Goal: Obtain resource: Download file/media

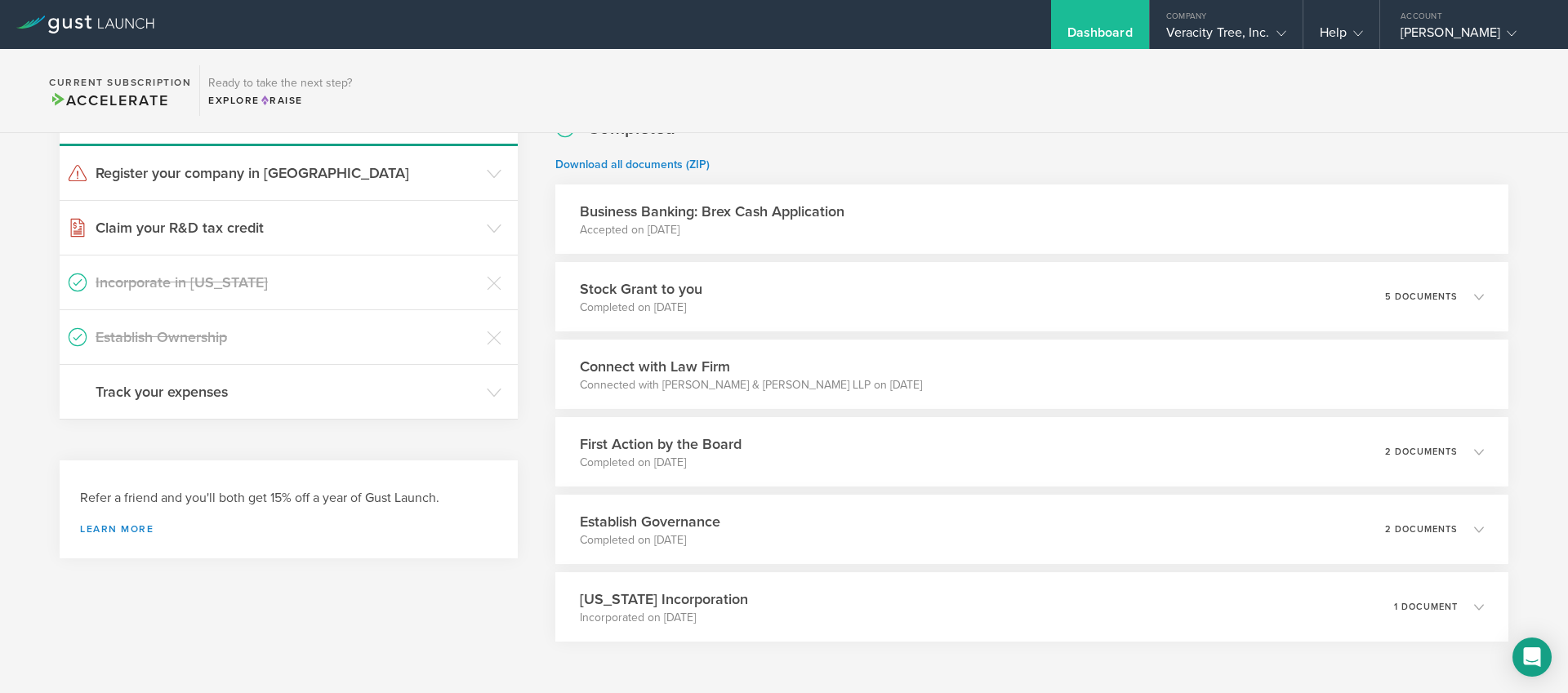
scroll to position [190, 0]
click at [621, 303] on p "Completed on [DATE]" at bounding box center [634, 306] width 125 height 16
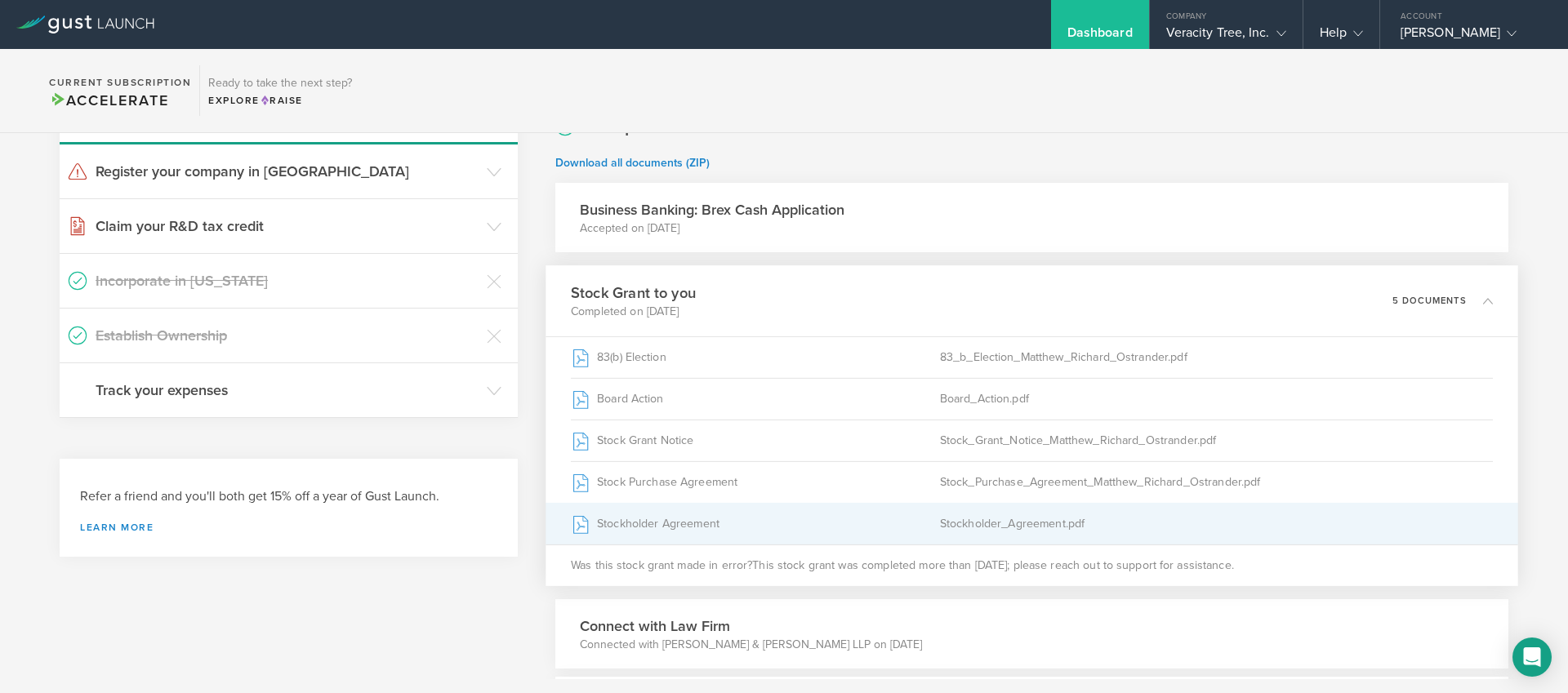
click at [655, 529] on div "Stockholder Agreement" at bounding box center [756, 523] width 369 height 41
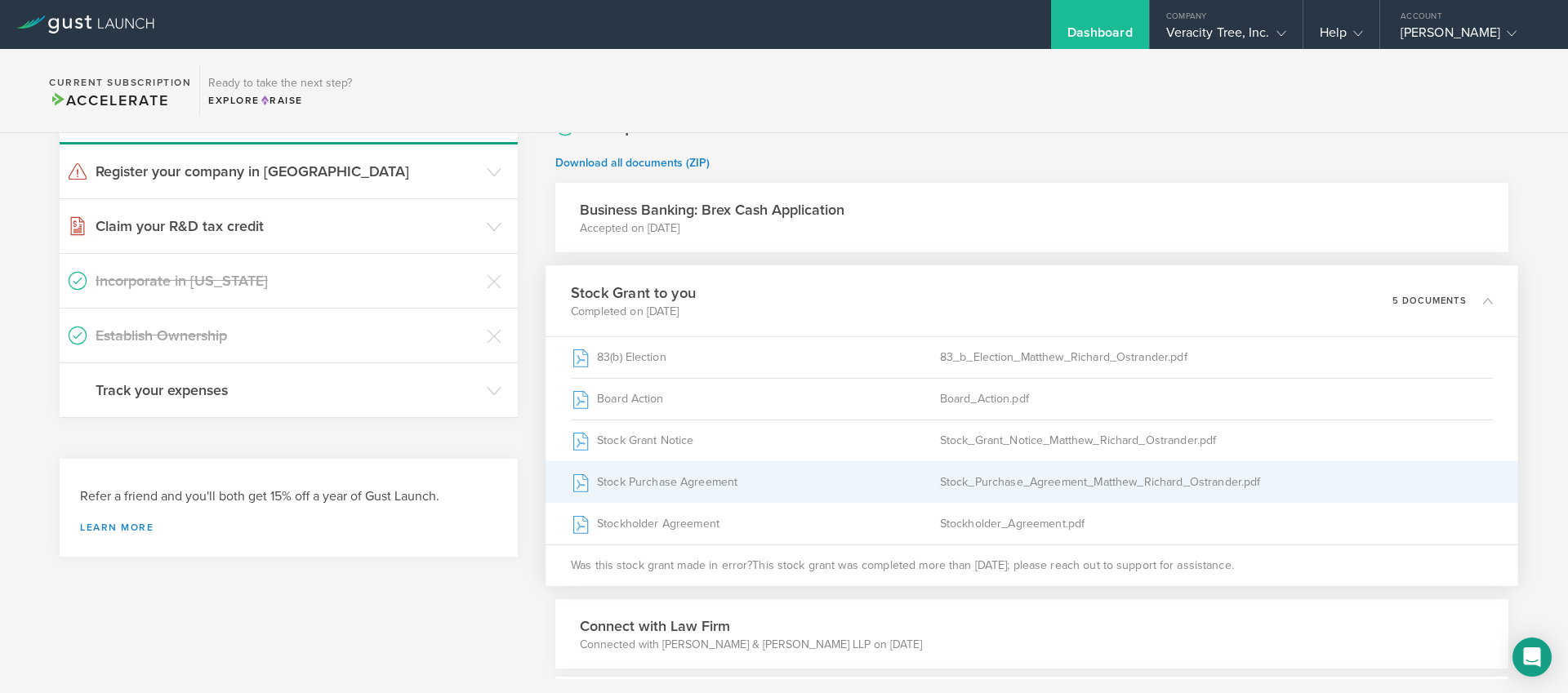
click at [733, 483] on div "Stock Purchase Agreement" at bounding box center [756, 482] width 369 height 41
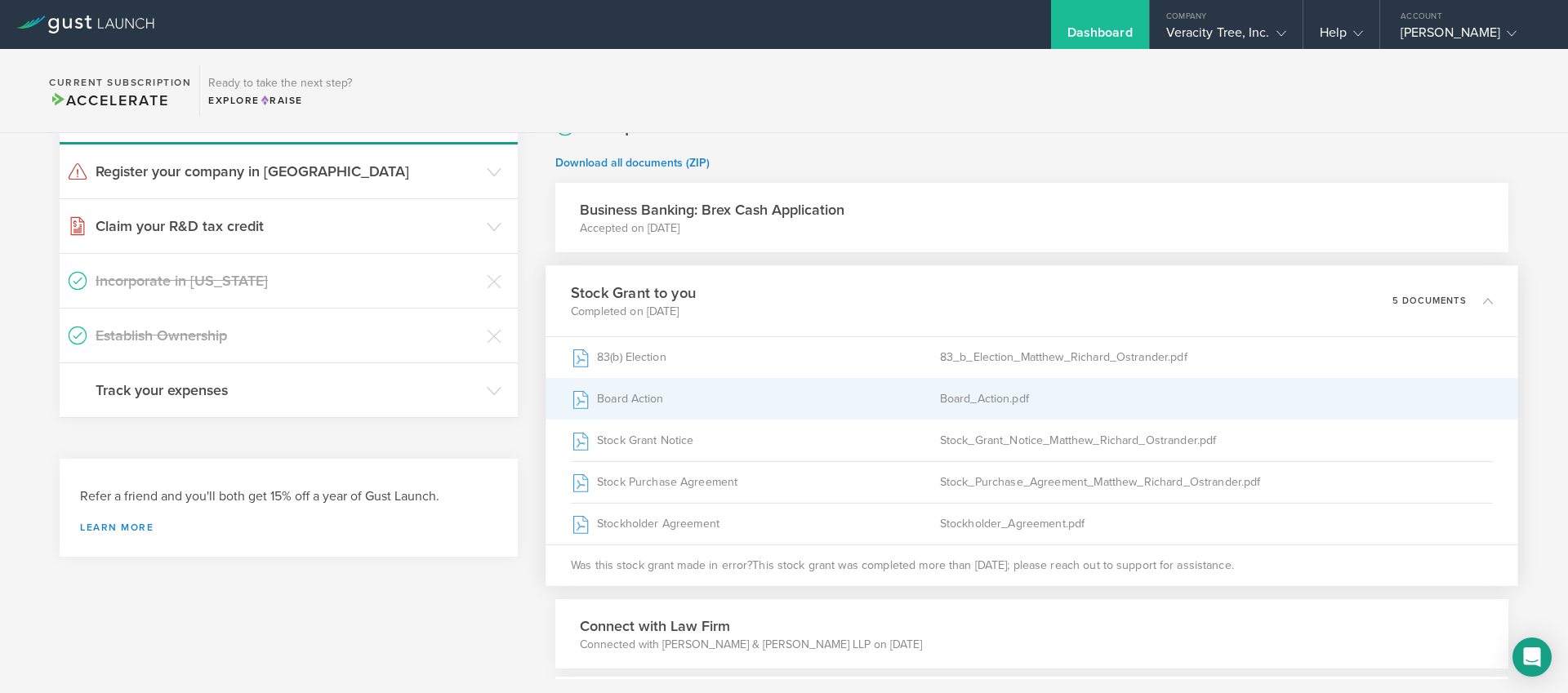
click at [656, 397] on div "Board Action" at bounding box center [756, 399] width 369 height 41
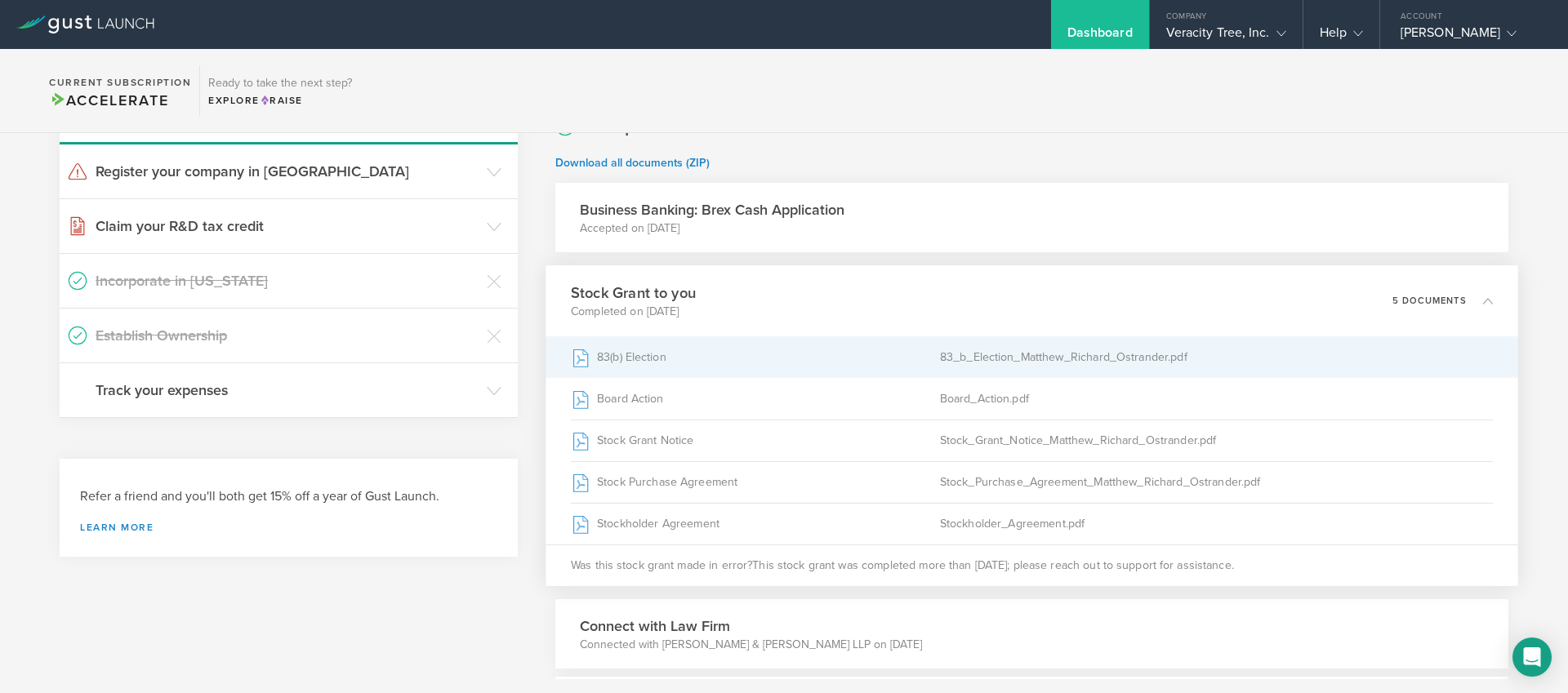
click at [756, 359] on div "83(b) Election" at bounding box center [756, 357] width 369 height 41
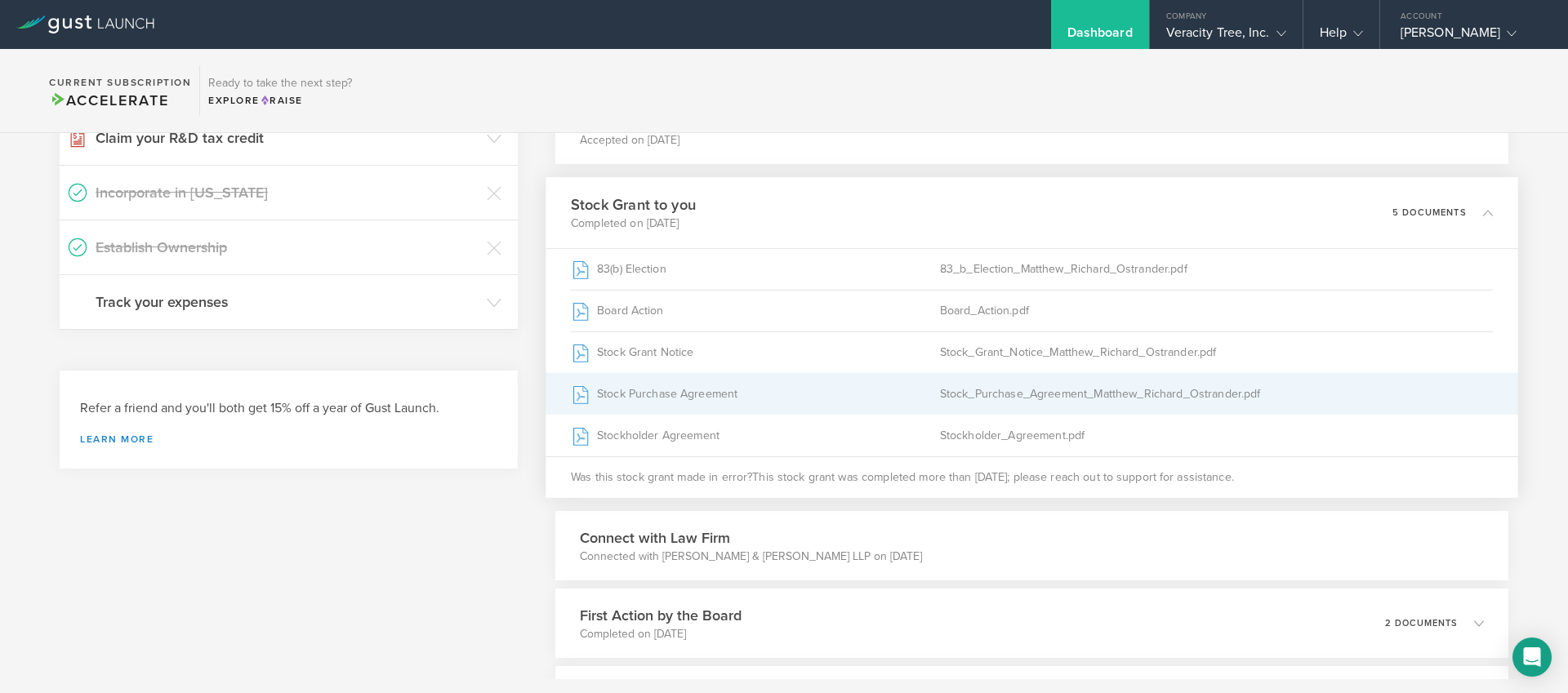
scroll to position [0, 0]
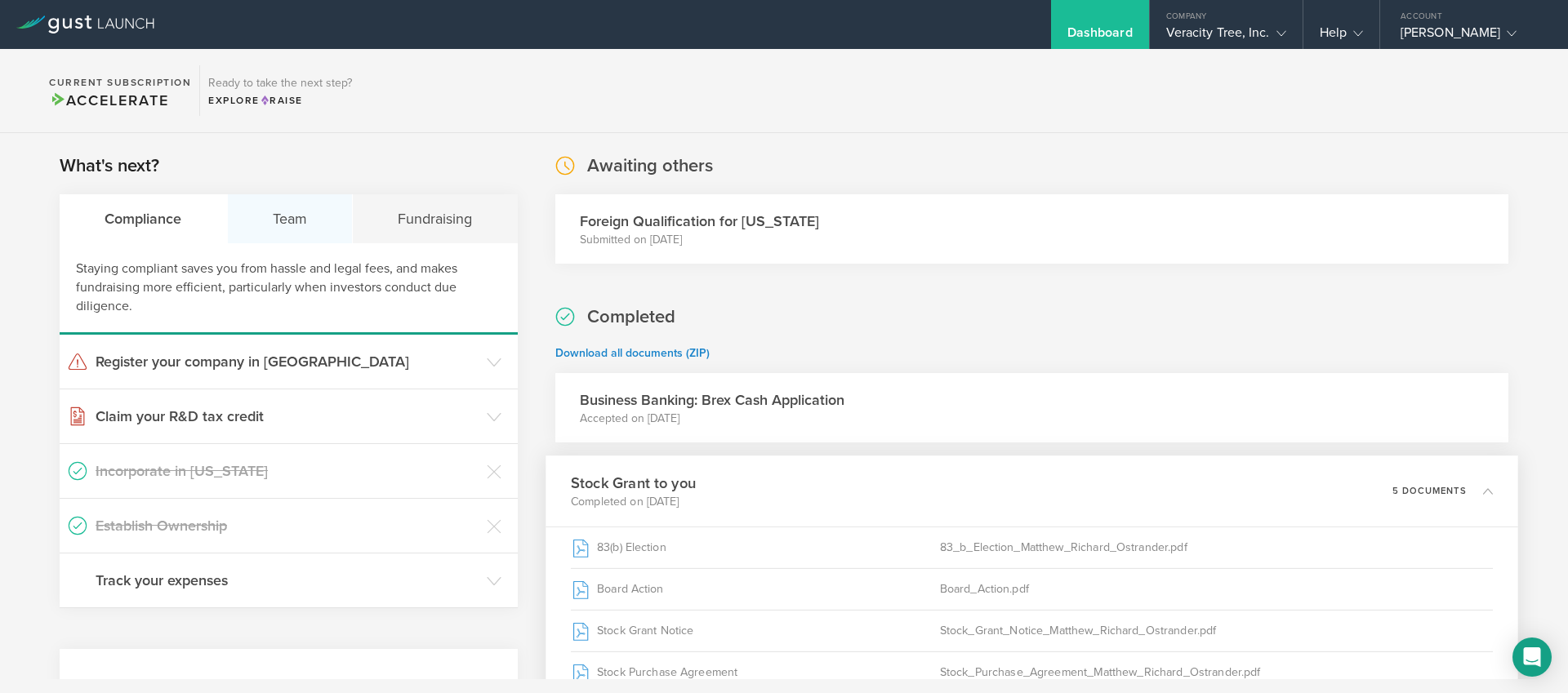
click at [281, 227] on div "Team" at bounding box center [291, 218] width 126 height 49
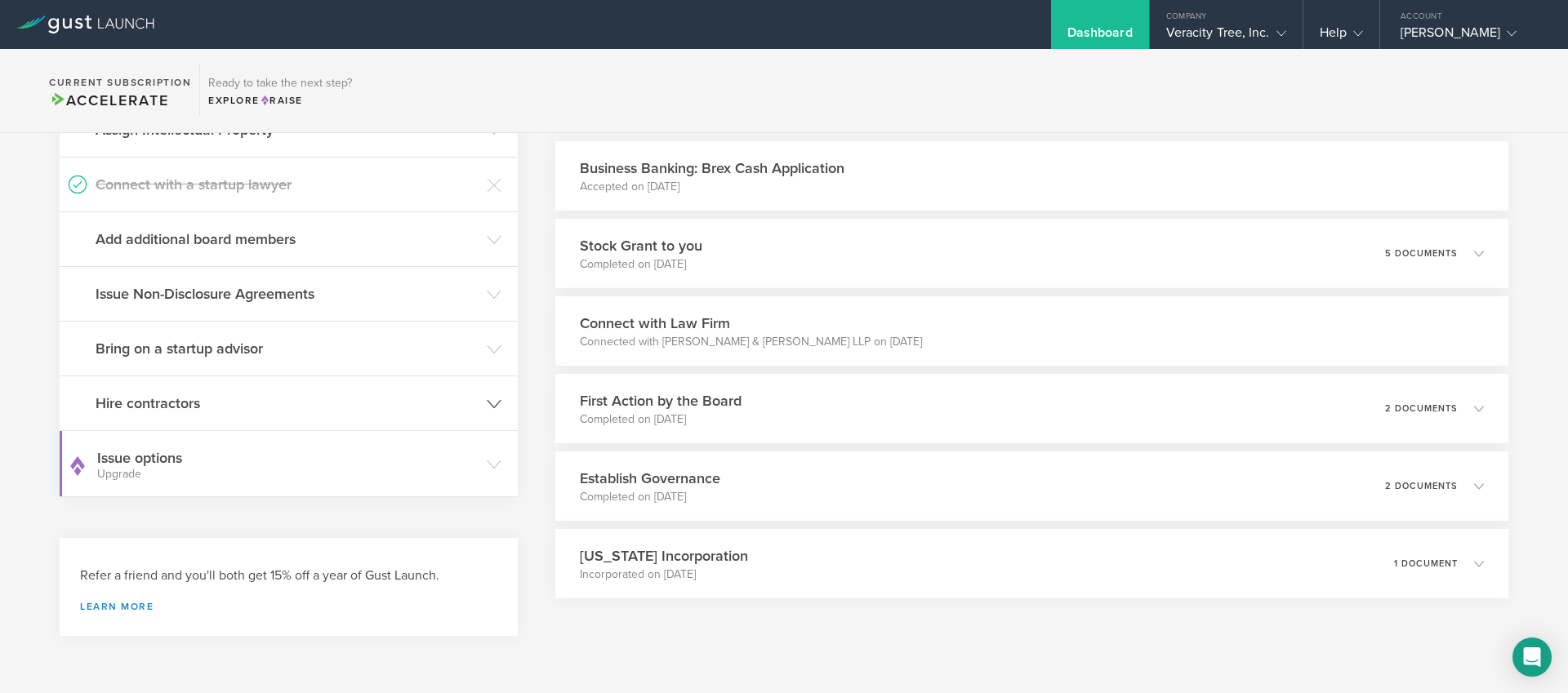
scroll to position [253, 0]
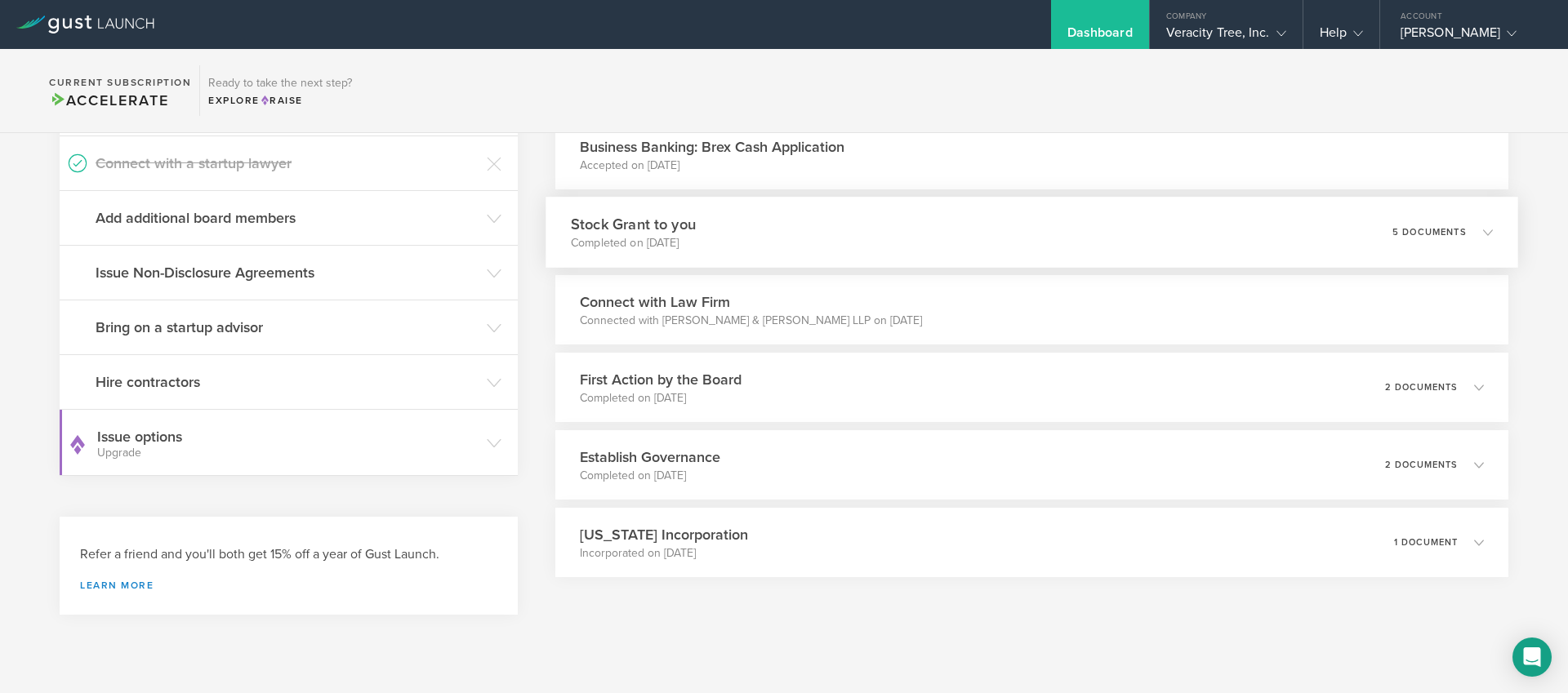
click at [770, 244] on div "Stock Grant to you Completed on [DATE] 5 documents" at bounding box center [1031, 232] width 973 height 71
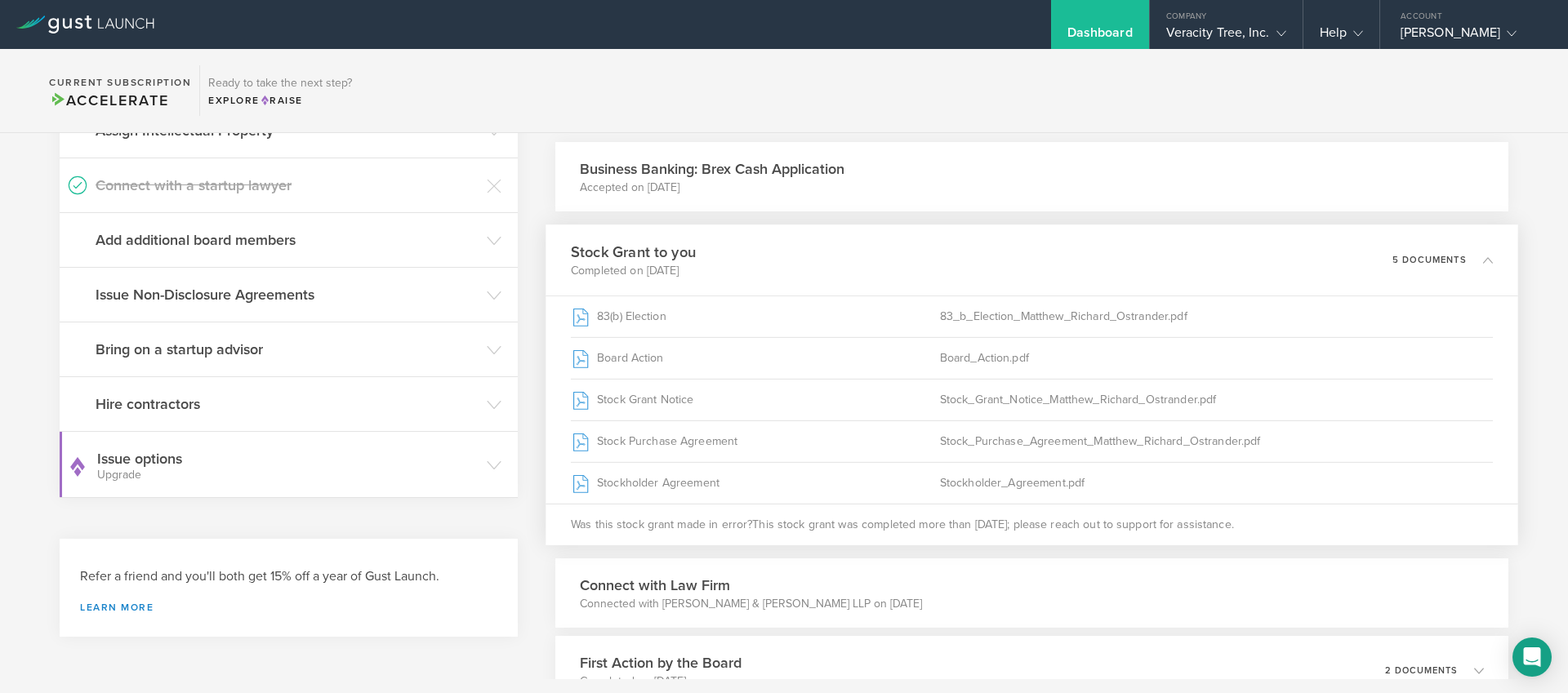
scroll to position [233, 0]
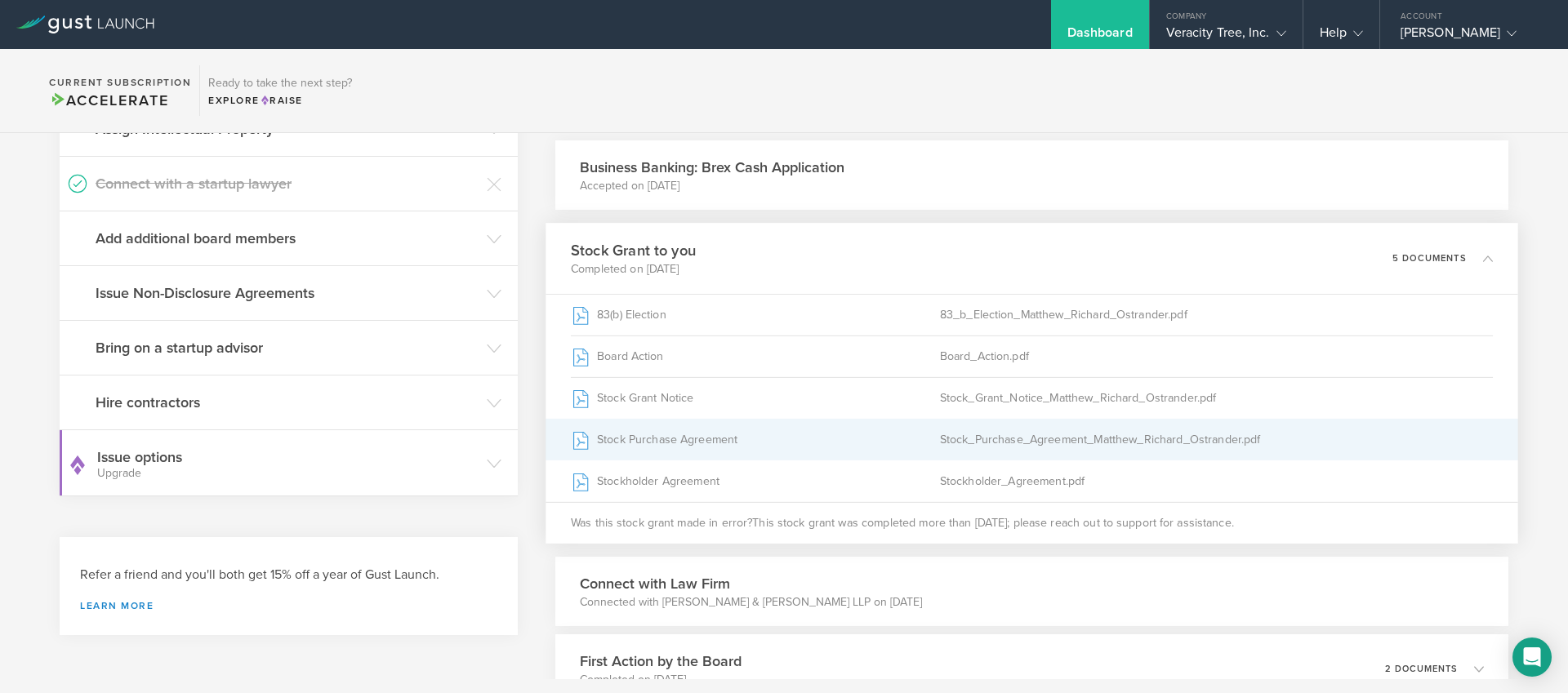
click at [954, 429] on div "Stock_Purchase_Agreement_Matthew_Richard_Ostrander.pdf" at bounding box center [1216, 439] width 553 height 41
